Goal: Register for event/course

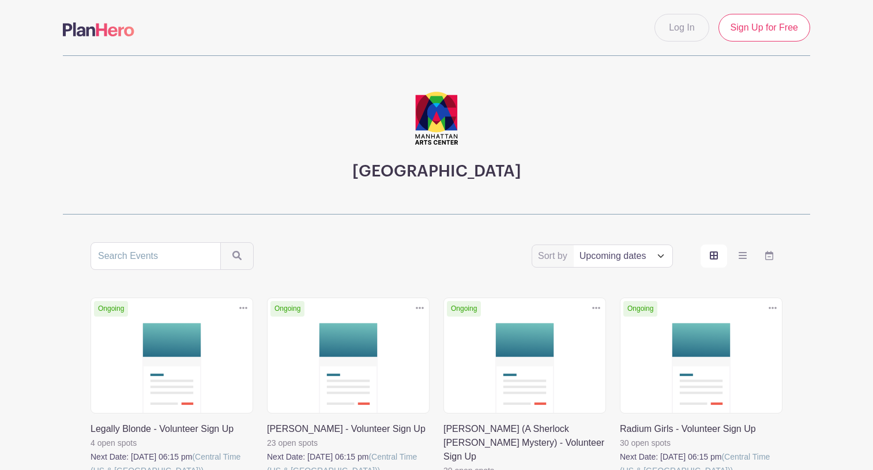
click at [91, 469] on link at bounding box center [91, 478] width 0 height 0
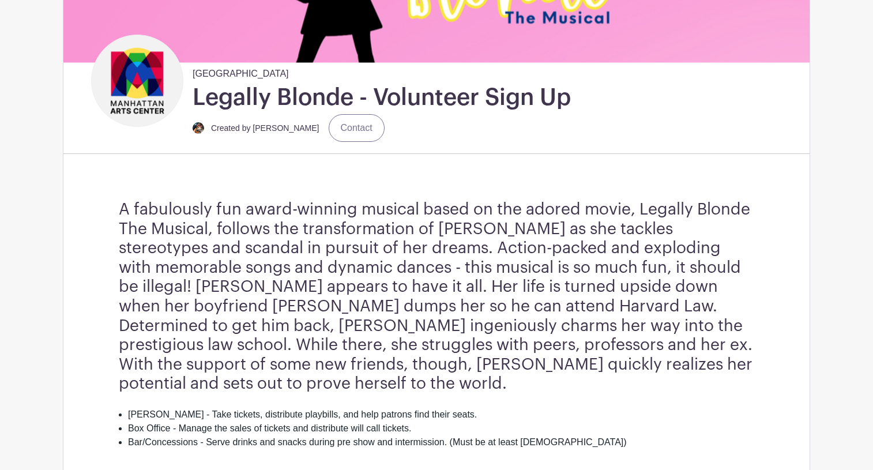
scroll to position [529, 0]
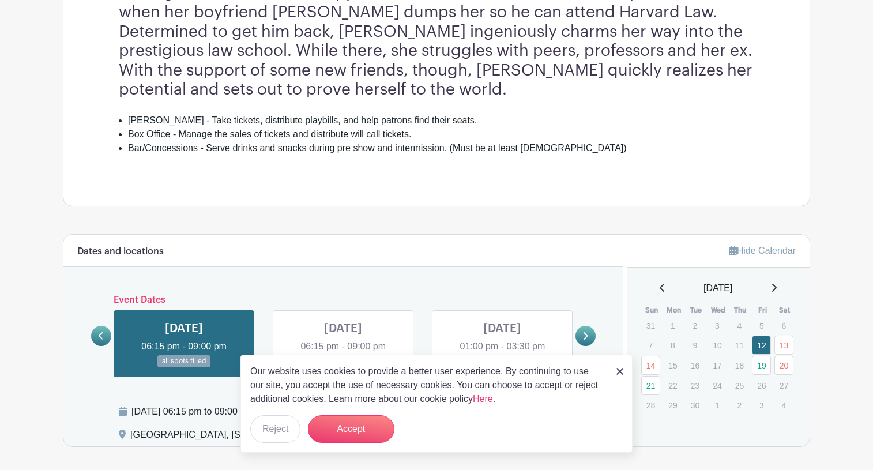
click at [589, 326] on link at bounding box center [586, 336] width 20 height 20
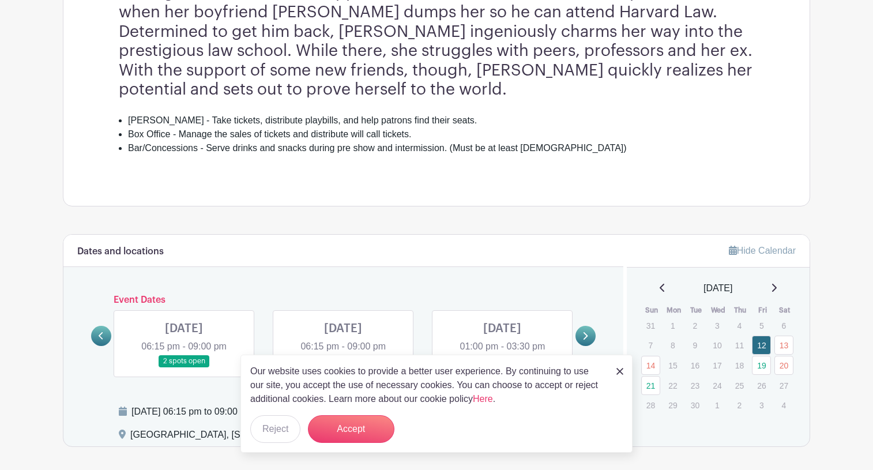
click at [184, 367] on link at bounding box center [184, 367] width 0 height 0
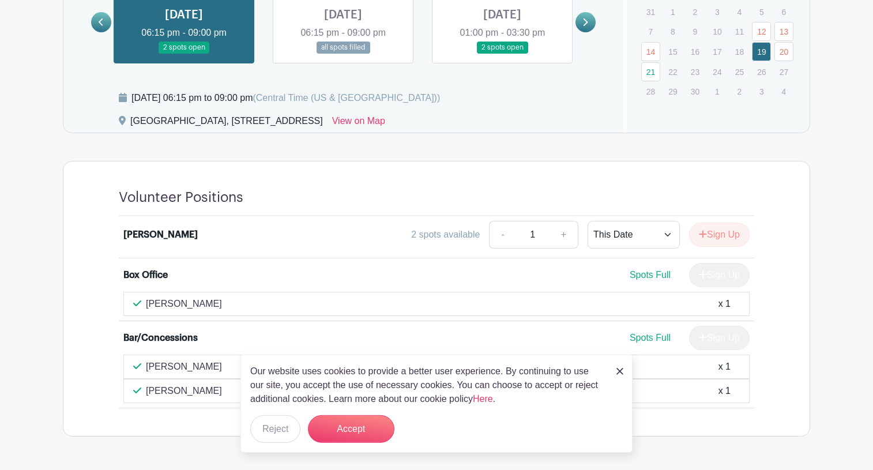
scroll to position [863, 0]
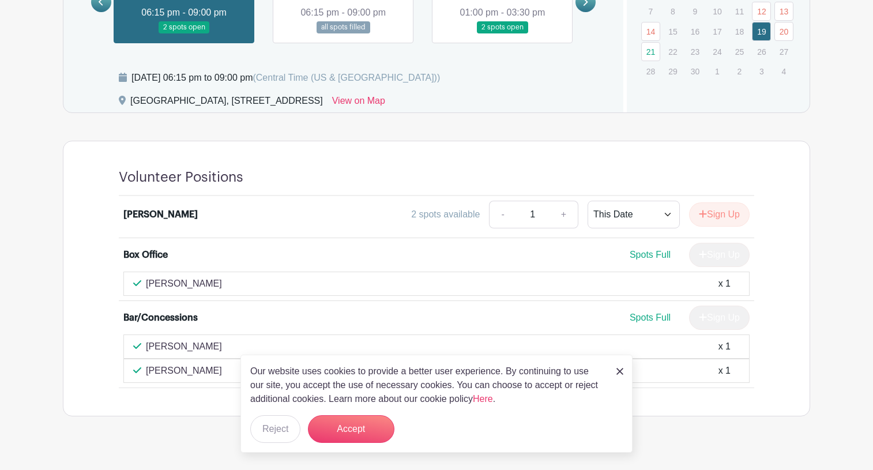
click at [502, 33] on link at bounding box center [502, 33] width 0 height 0
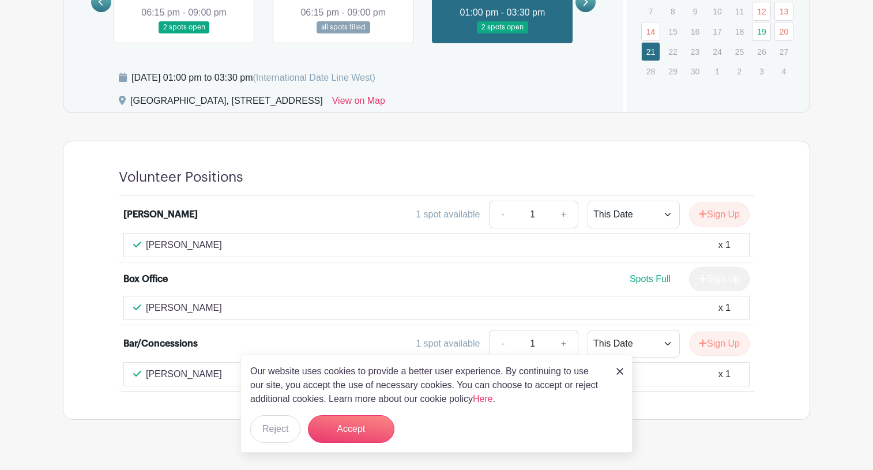
click at [615, 371] on div "Our website uses cookies to provide a better user experience. By continuing to …" at bounding box center [436, 404] width 392 height 98
click at [623, 368] on link at bounding box center [620, 371] width 7 height 14
